Goal: Task Accomplishment & Management: Use online tool/utility

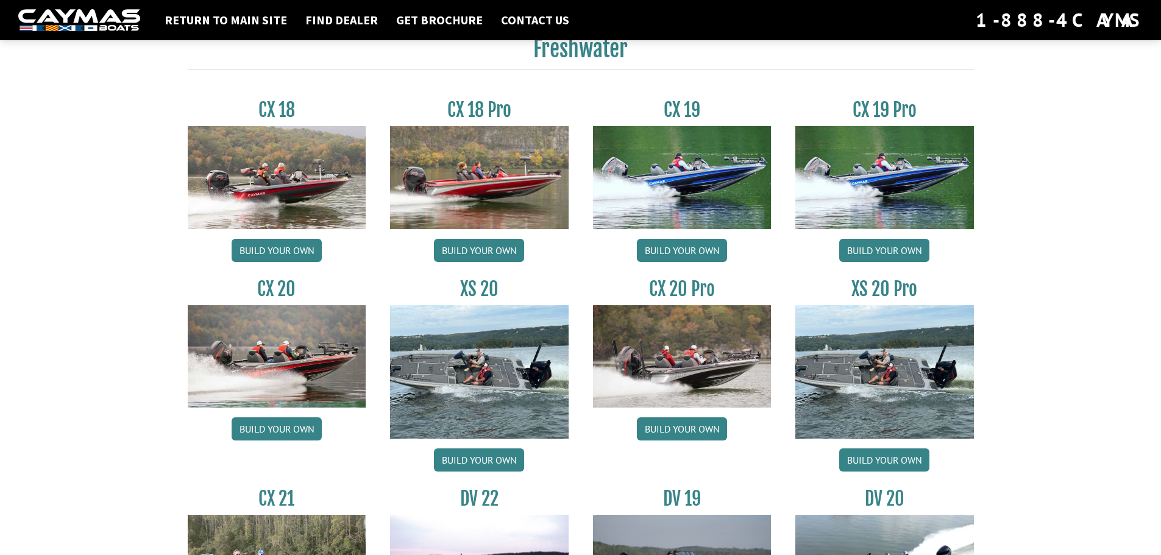
scroll to position [1036, 0]
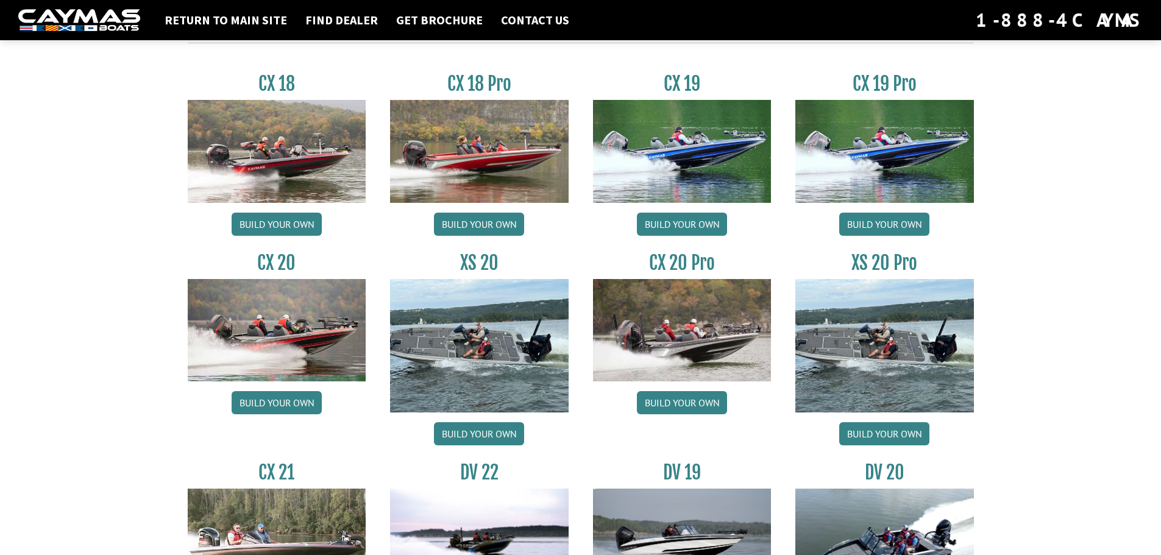
click at [690, 204] on div "CX 19 Build your own" at bounding box center [682, 157] width 203 height 169
click at [693, 218] on link "Build your own" at bounding box center [682, 224] width 90 height 23
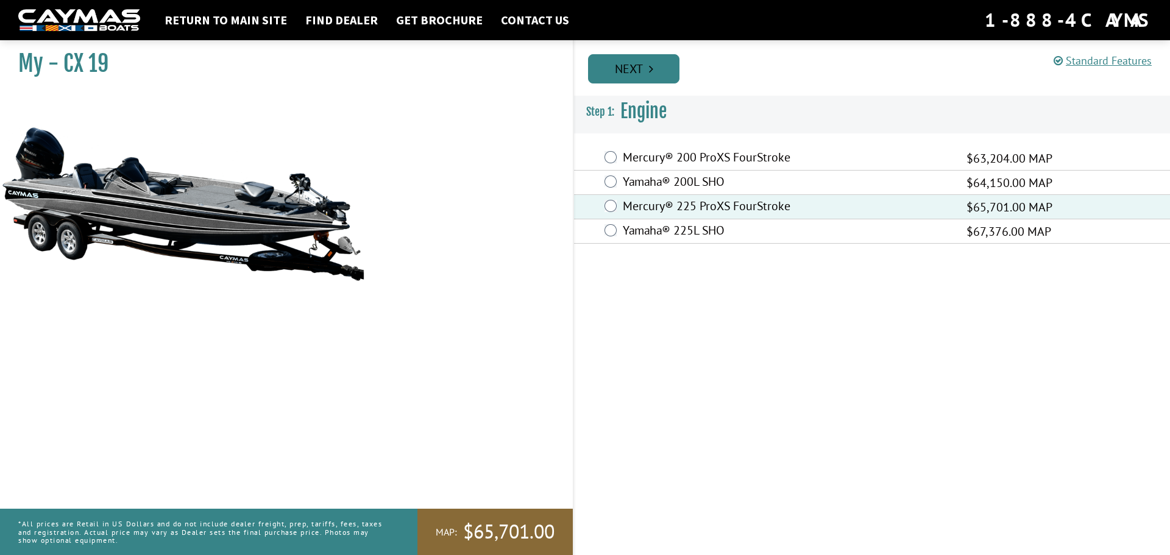
click at [646, 71] on link "Next" at bounding box center [633, 68] width 91 height 29
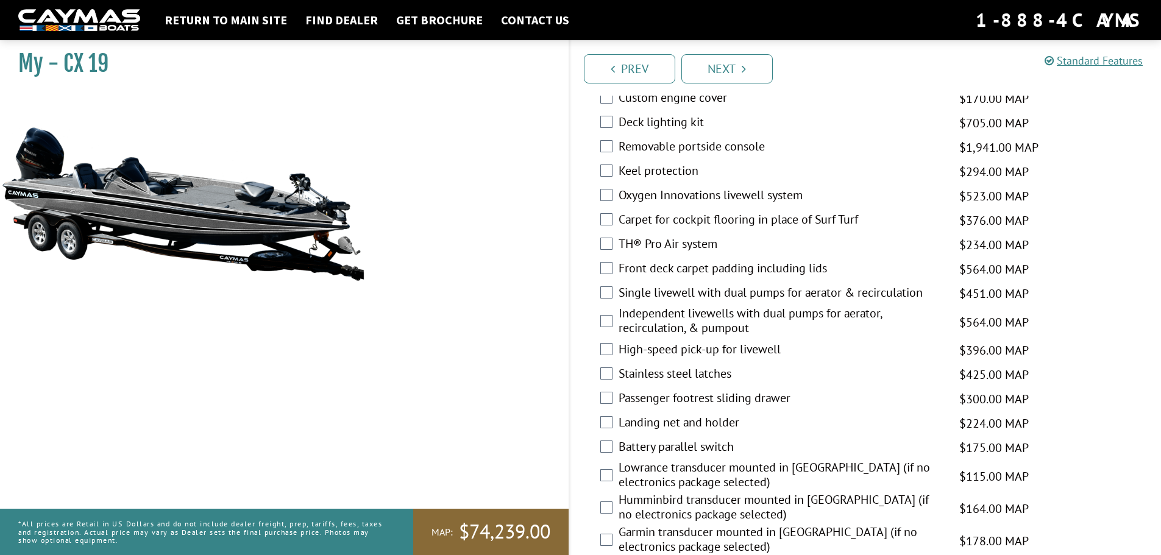
scroll to position [1076, 0]
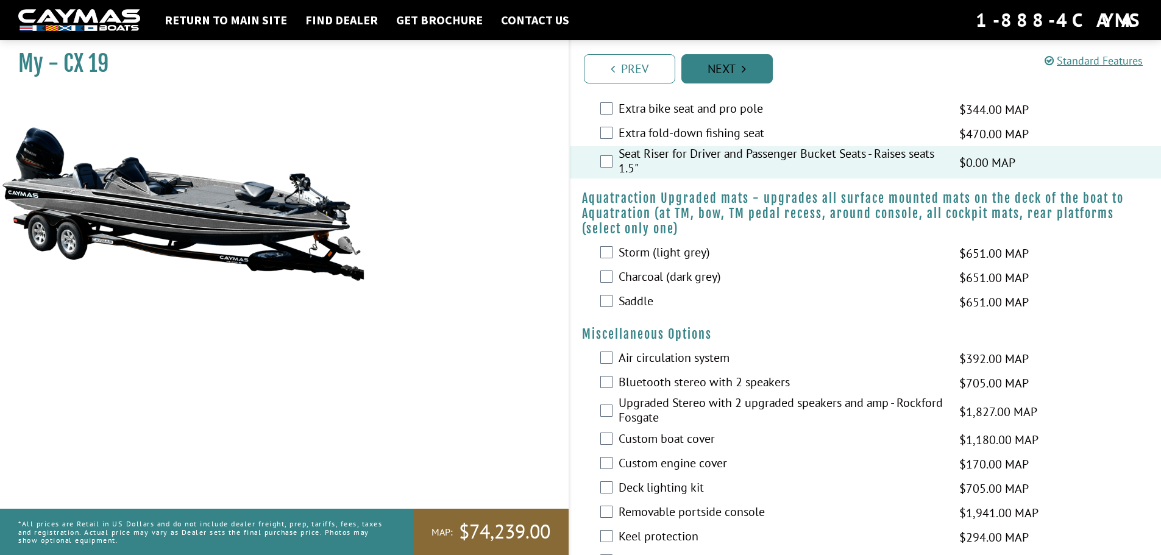
click at [746, 75] on link "Next" at bounding box center [726, 68] width 91 height 29
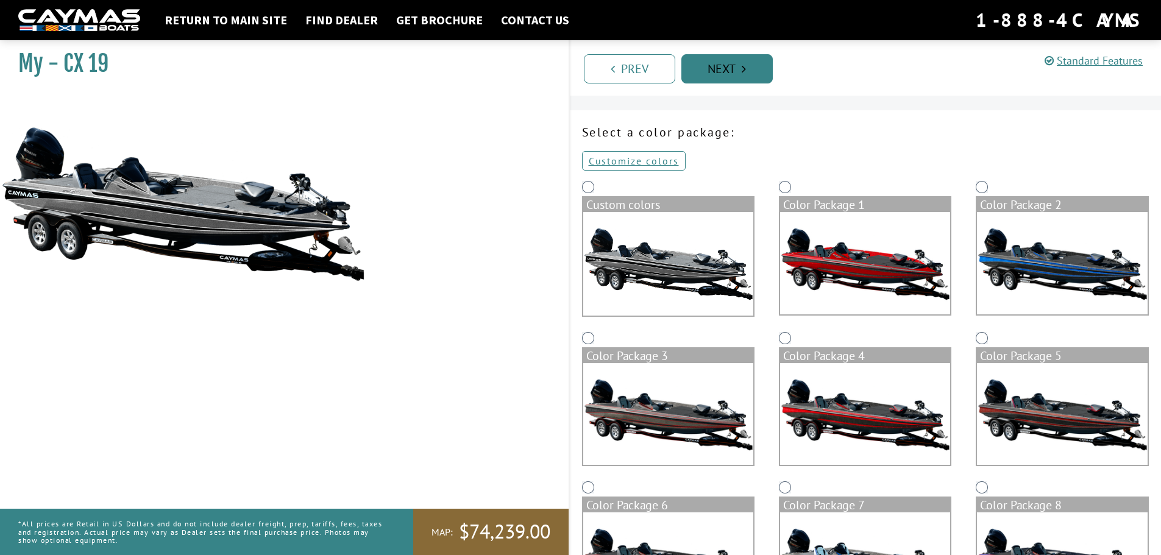
scroll to position [0, 0]
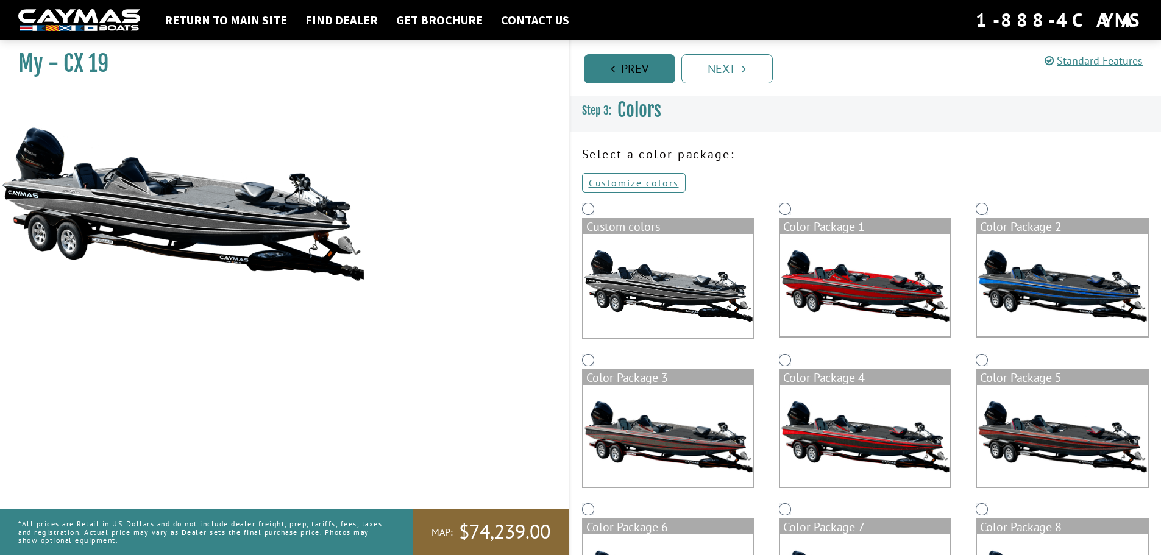
click at [650, 65] on link "Prev" at bounding box center [629, 68] width 91 height 29
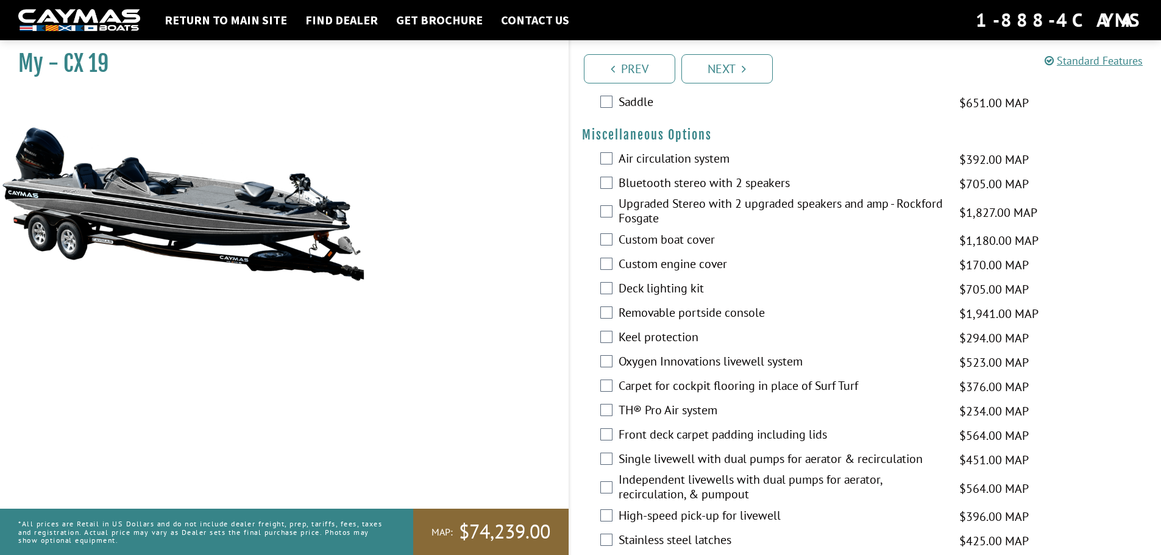
scroll to position [1280, 0]
